Goal: Information Seeking & Learning: Obtain resource

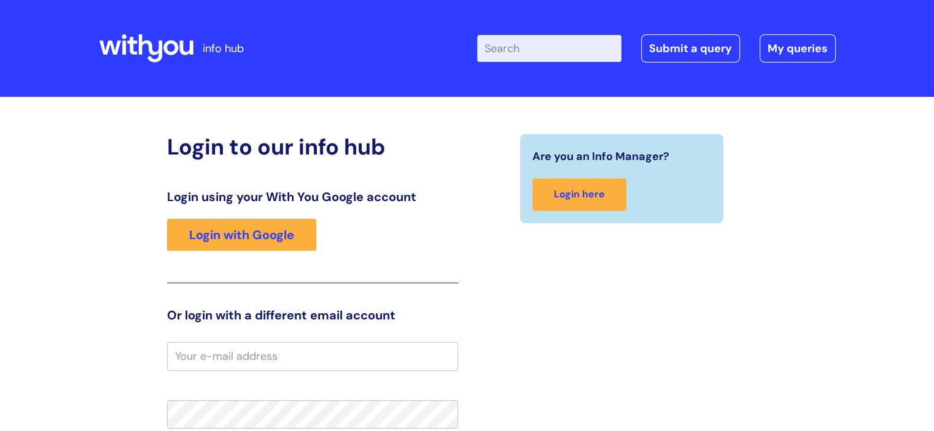
click at [535, 45] on input "Enter your search term here..." at bounding box center [549, 48] width 144 height 27
type input "useful"
click button "Search" at bounding box center [0, 0] width 0 height 0
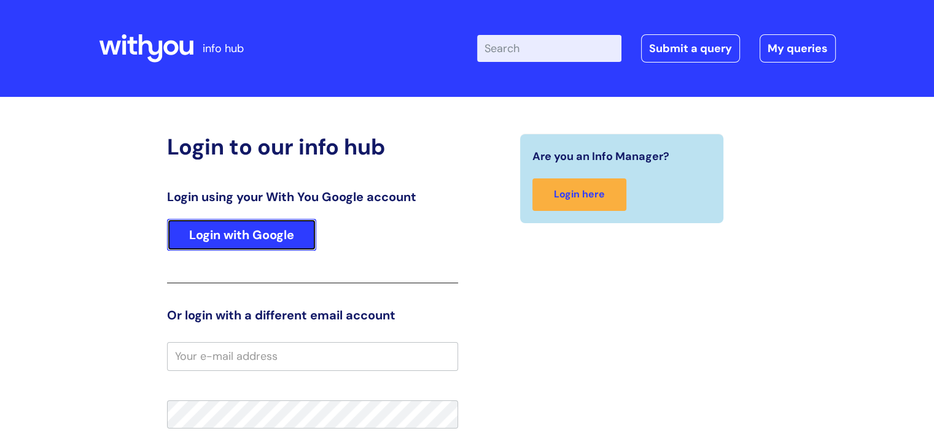
click at [248, 226] on link "Login with Google" at bounding box center [241, 235] width 149 height 32
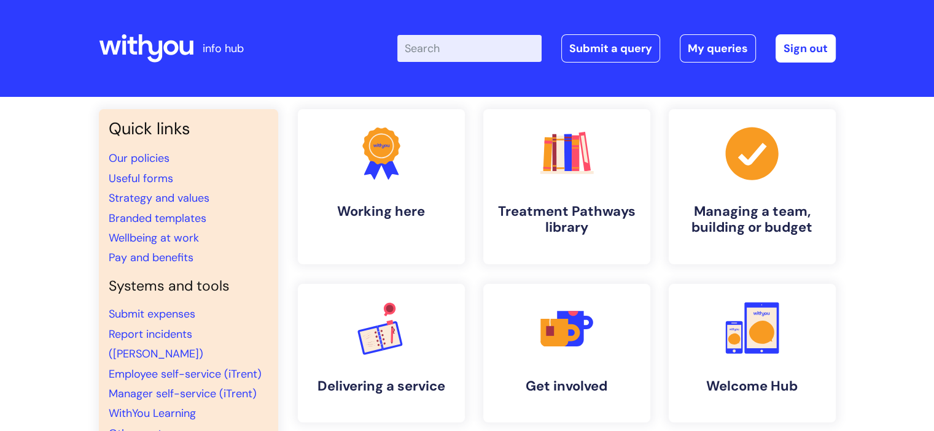
click at [438, 50] on input "Enter your search term here..." at bounding box center [469, 48] width 144 height 27
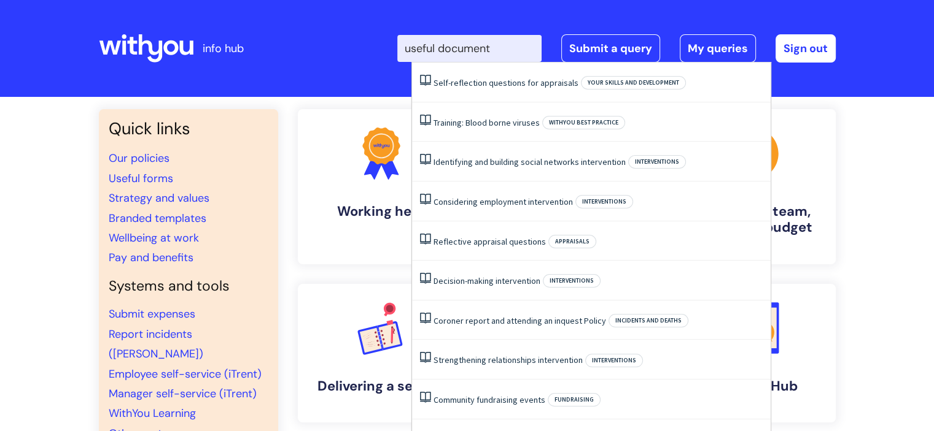
type input "useful documents"
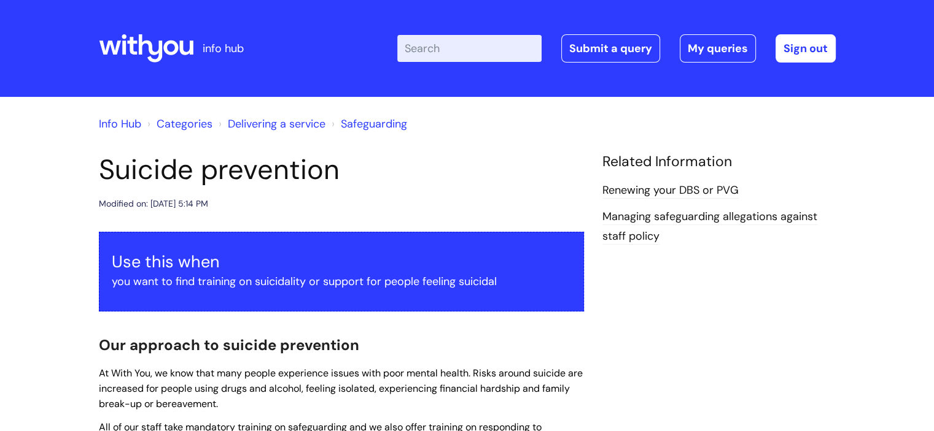
click at [456, 48] on input "Enter your search term here..." at bounding box center [469, 48] width 144 height 27
type input "useful"
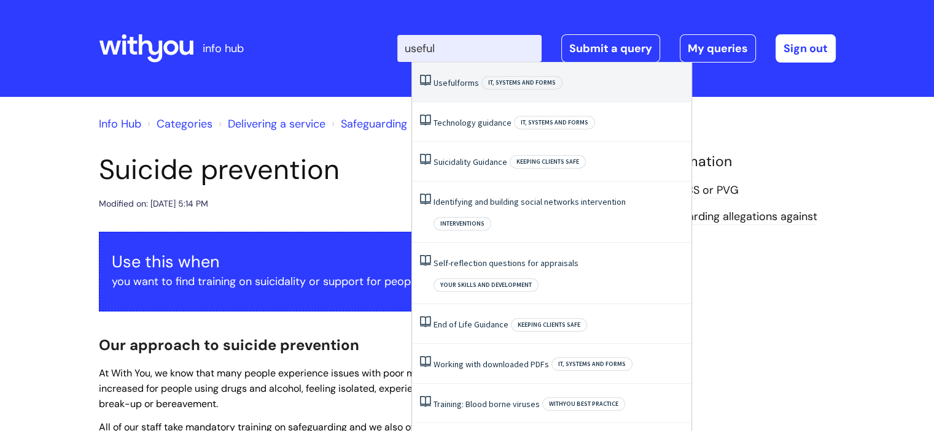
click at [459, 82] on link "Useful forms" at bounding box center [455, 82] width 45 height 11
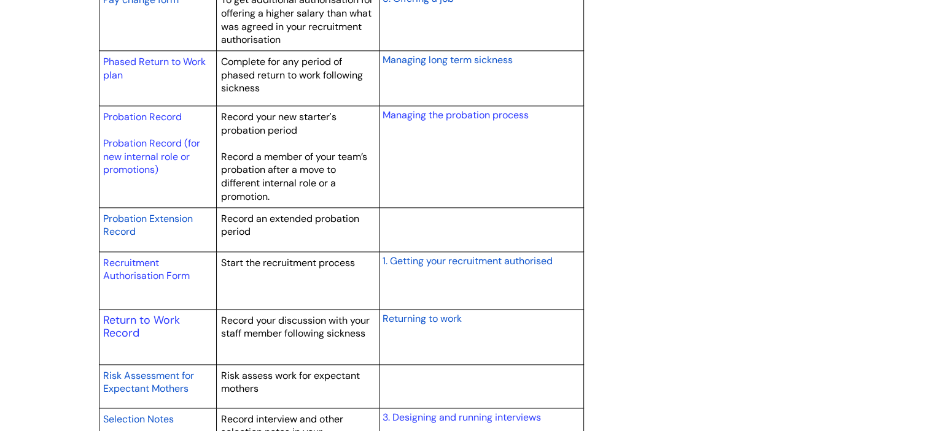
scroll to position [1698, 0]
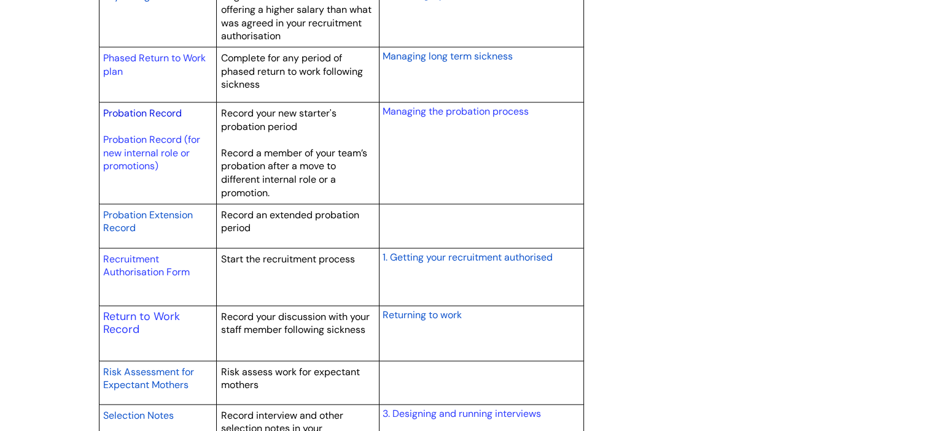
click at [147, 111] on link "Probation Record" at bounding box center [142, 113] width 79 height 13
